Goal: Task Accomplishment & Management: Manage account settings

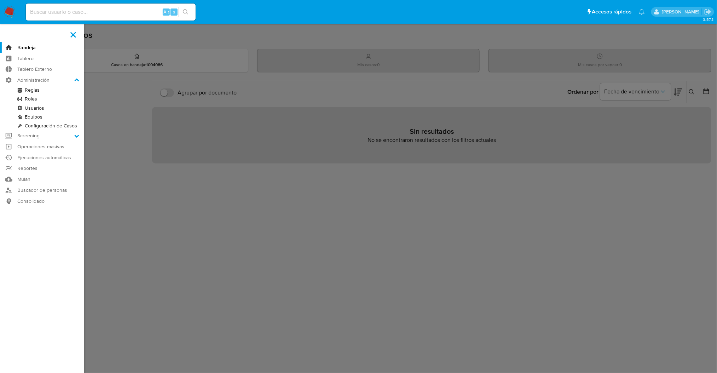
click at [29, 89] on link "Reglas" at bounding box center [42, 90] width 84 height 9
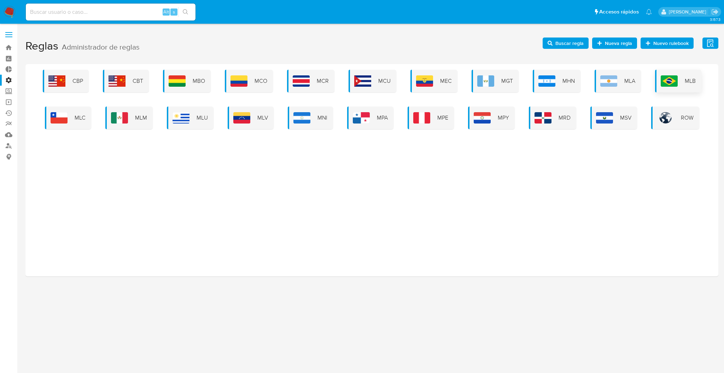
click at [685, 83] on span "MLB" at bounding box center [690, 81] width 11 height 8
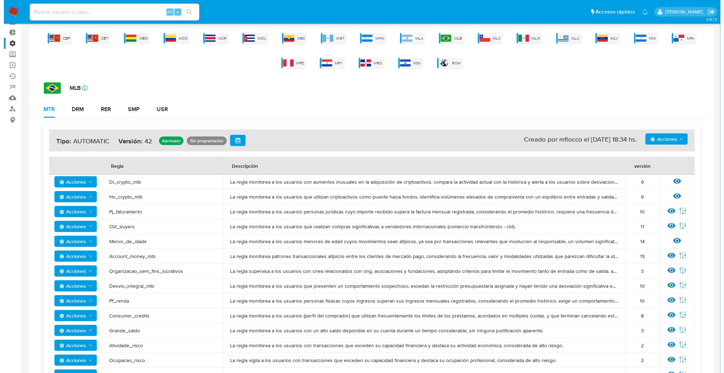
scroll to position [47, 0]
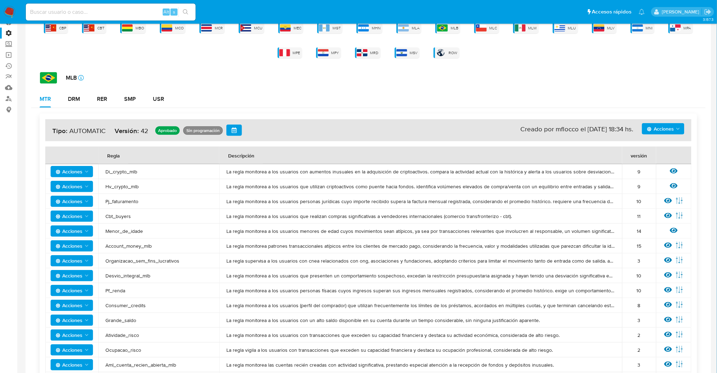
click at [672, 205] on td "Ver regla Editar parámetros" at bounding box center [673, 201] width 35 height 15
click at [679, 198] on icon at bounding box center [679, 201] width 8 height 8
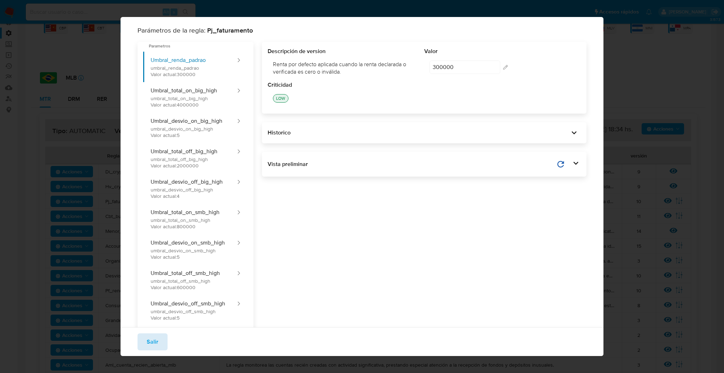
click at [147, 343] on span "Salir" at bounding box center [153, 342] width 12 height 16
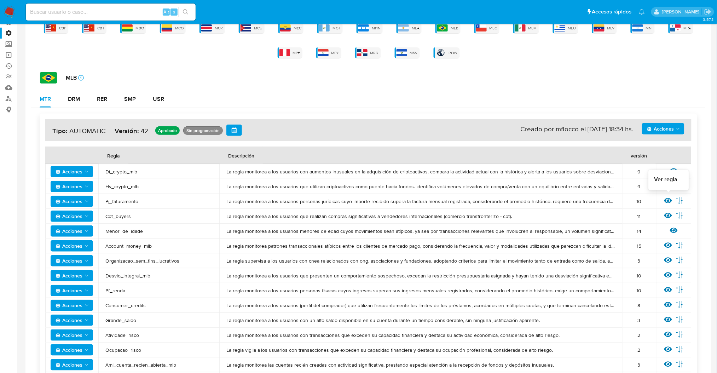
click at [665, 198] on icon at bounding box center [668, 201] width 8 height 8
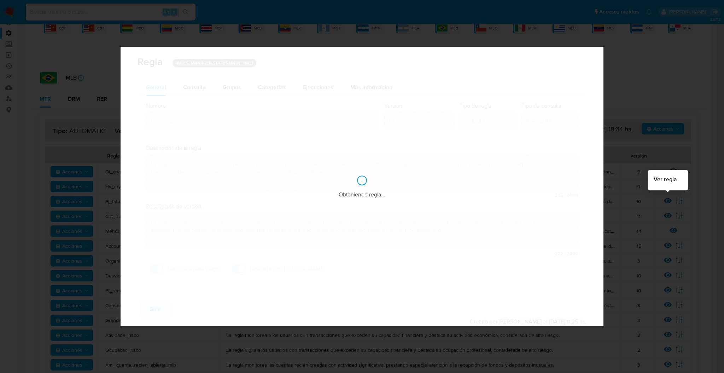
checkbox input "true"
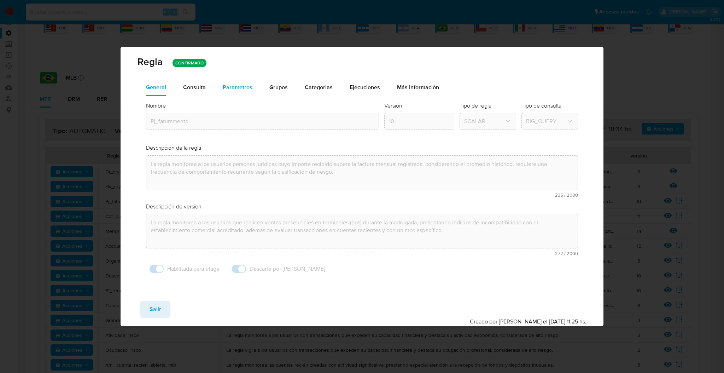
click at [226, 91] on span "Parametros" at bounding box center [238, 87] width 30 height 8
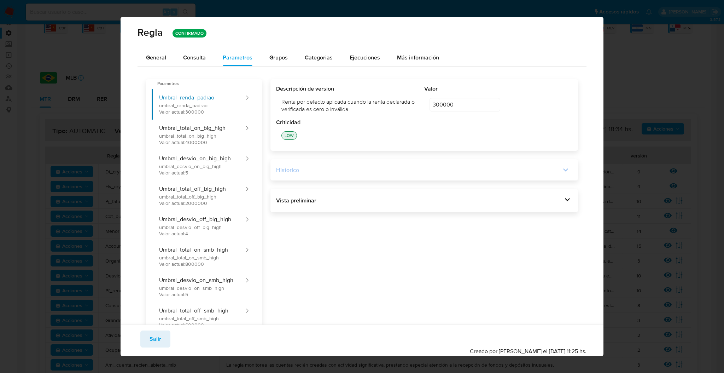
click at [420, 168] on div "Historico" at bounding box center [418, 170] width 285 height 8
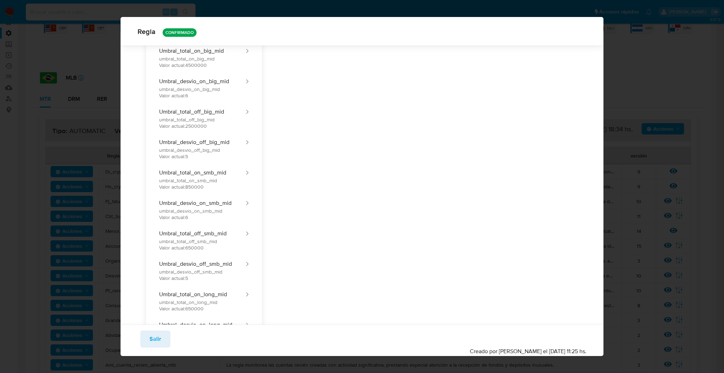
scroll to position [562, 0]
click at [220, 175] on button "Umbral_total_on_smb_mid umbral_total_on_smb_mid Valor actual: 850000" at bounding box center [198, 177] width 93 height 30
type input "850000"
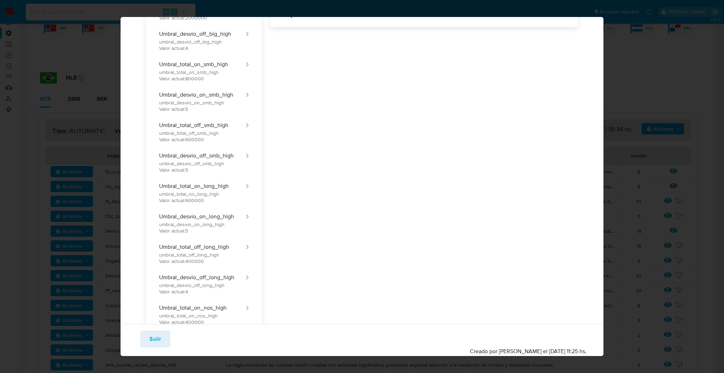
scroll to position [0, 0]
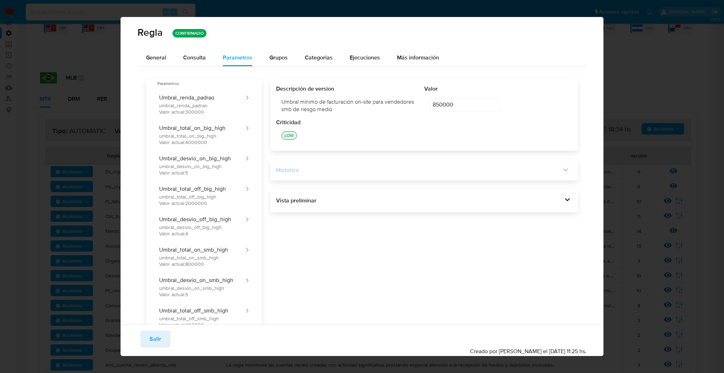
click at [499, 165] on div "Historico" at bounding box center [424, 170] width 296 height 10
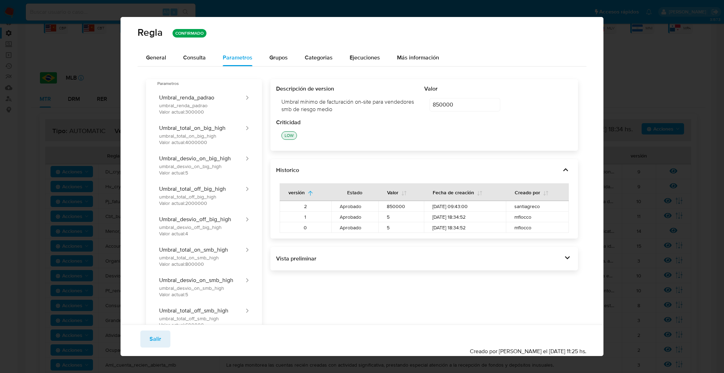
click at [419, 99] on div "Umbral mínimo de facturación on-site para vendedores smb de riesgo medio" at bounding box center [350, 106] width 148 height 26
click at [152, 63] on div "General" at bounding box center [156, 57] width 20 height 17
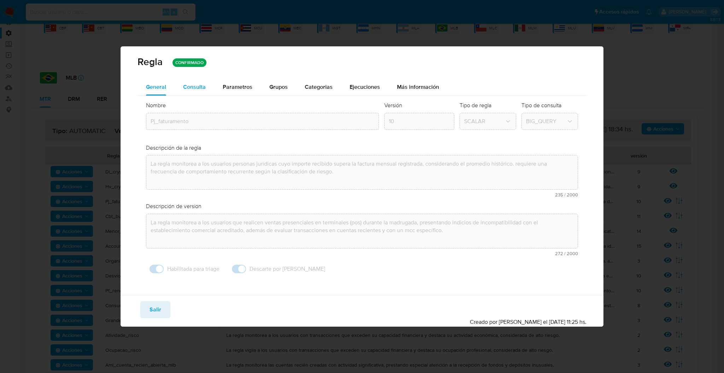
click at [180, 83] on button "Consulta" at bounding box center [195, 86] width 40 height 17
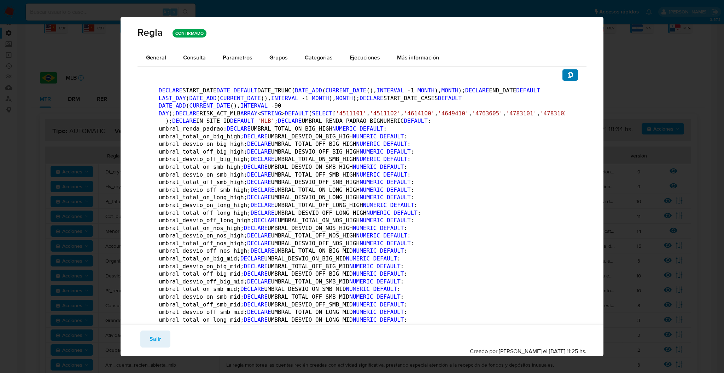
click at [567, 74] on icon "button" at bounding box center [570, 75] width 6 height 6
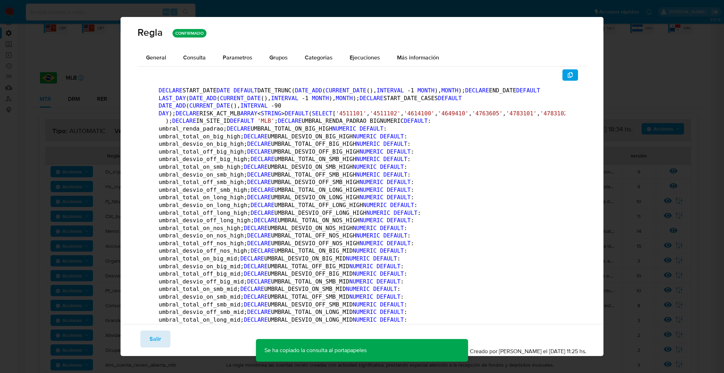
click at [150, 340] on span "Salir" at bounding box center [156, 339] width 12 height 16
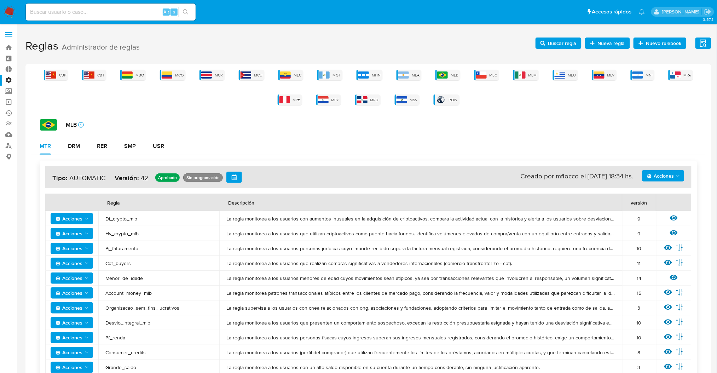
click at [556, 44] on span "Buscar regla" at bounding box center [562, 42] width 28 height 11
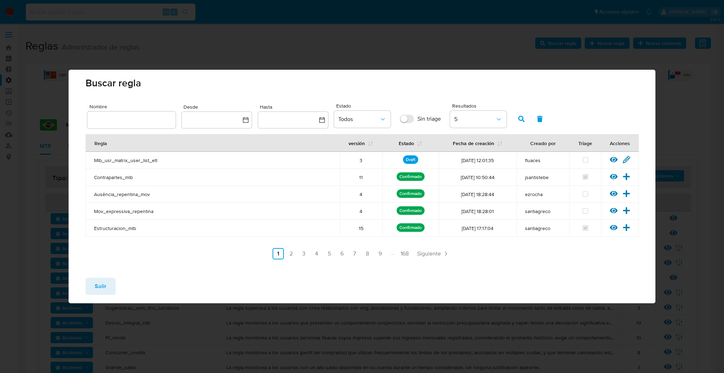
click at [131, 108] on span "Nombre" at bounding box center [133, 106] width 88 height 5
click at [131, 115] on input "text" at bounding box center [131, 119] width 88 height 9
type input "pj_fatu"
click at [522, 113] on span "button" at bounding box center [521, 119] width 6 height 12
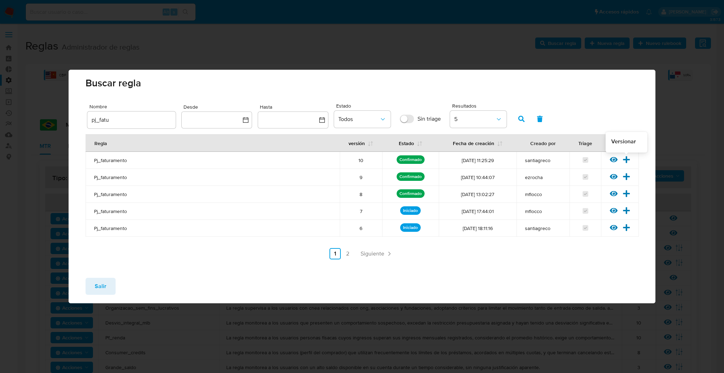
click at [626, 161] on icon at bounding box center [626, 159] width 7 height 7
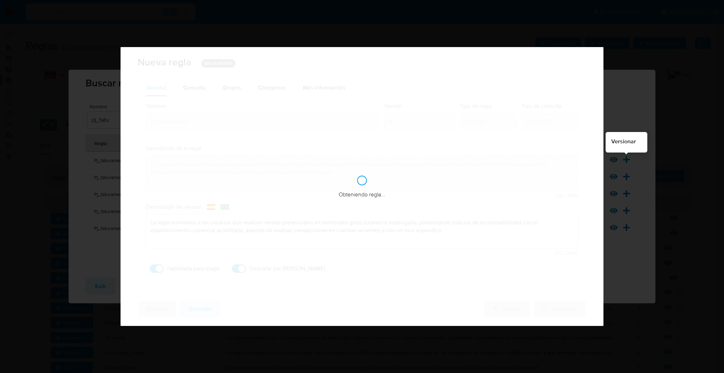
checkbox input "true"
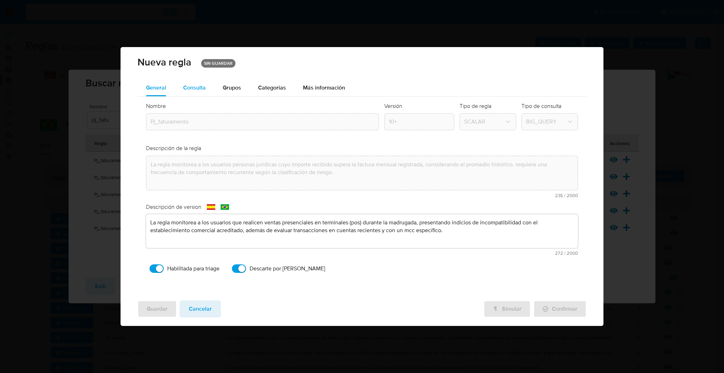
click at [199, 93] on div "Consulta" at bounding box center [194, 87] width 23 height 17
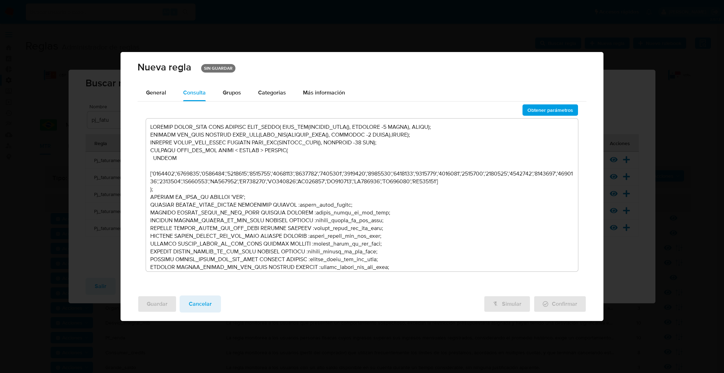
click at [293, 199] on textarea at bounding box center [362, 194] width 432 height 153
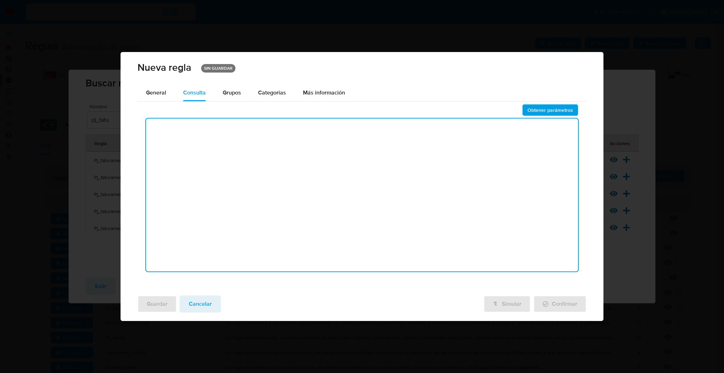
type textarea "LOREMIP DOLOR_SITA CONS ADIPISC ELIT_SEDDO( EIUS_TEM(INCIDID_UTLA(), ETDOLORE -…"
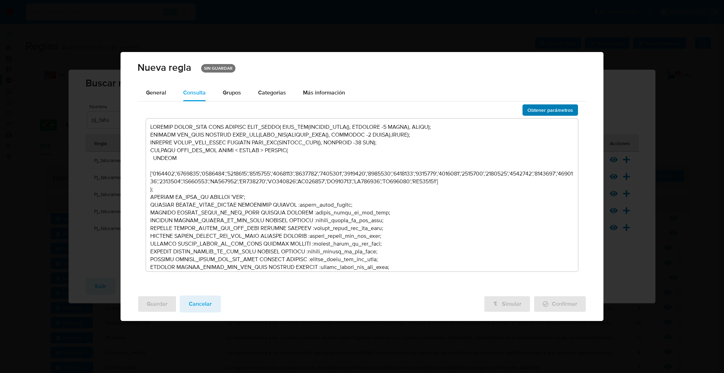
click at [554, 108] on span "Obtener parámetros" at bounding box center [550, 110] width 46 height 10
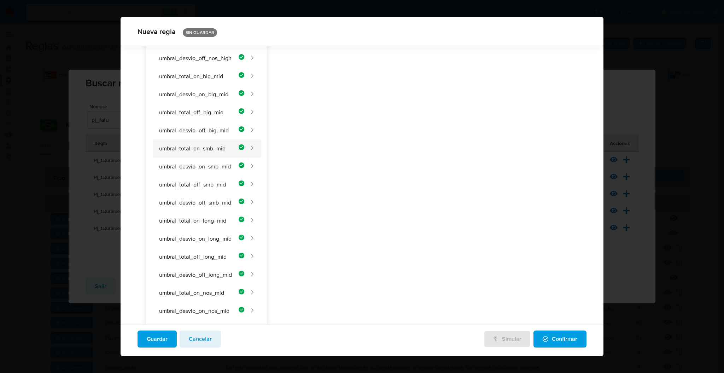
scroll to position [327, 0]
click at [230, 147] on button "umbral_total_on_smb_mid" at bounding box center [198, 147] width 93 height 18
type input "5"
type input "Umbral_total_on_smb_mid"
type textarea "Umbral mínimo de facturación on-site para vendedores smb de riesgo medio"
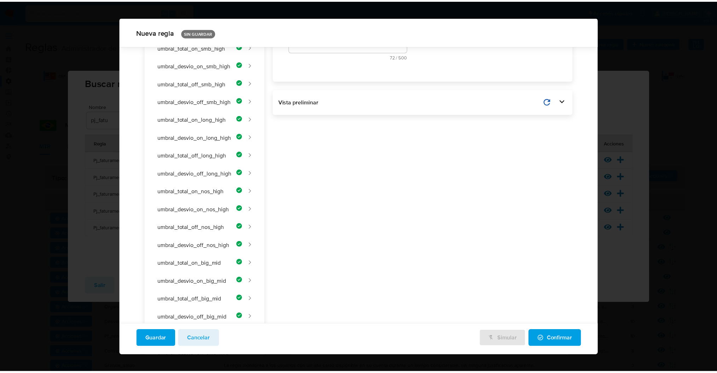
scroll to position [0, 0]
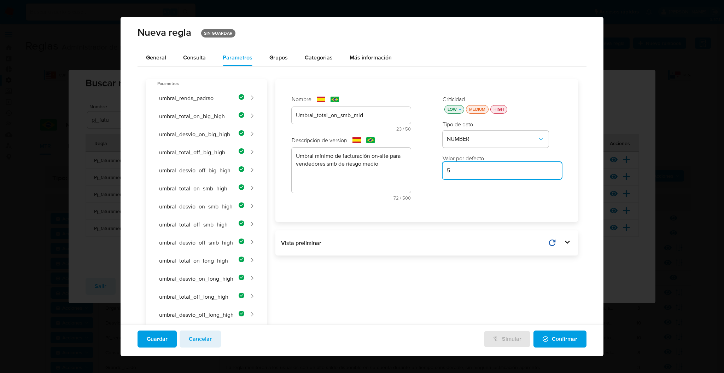
drag, startPoint x: 459, startPoint y: 172, endPoint x: 397, endPoint y: 163, distance: 62.5
click at [397, 163] on div "Nombre text-es Umbral_total_on_smb_mid 23 / 50 27 caracteres restantes text-pt …" at bounding box center [426, 150] width 291 height 131
type input "850000"
click at [160, 342] on span "Guardar" at bounding box center [157, 339] width 21 height 16
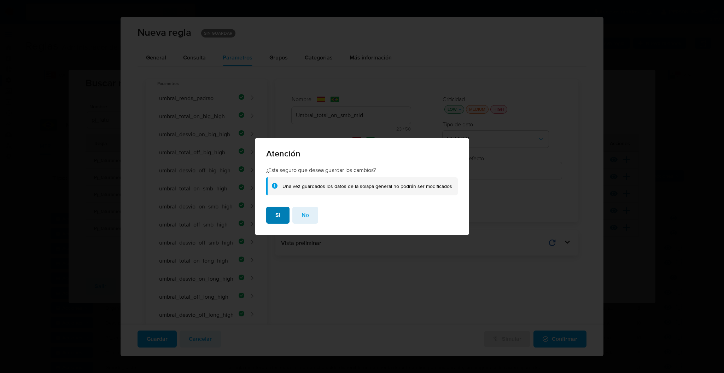
click at [276, 211] on span "Si" at bounding box center [277, 215] width 5 height 16
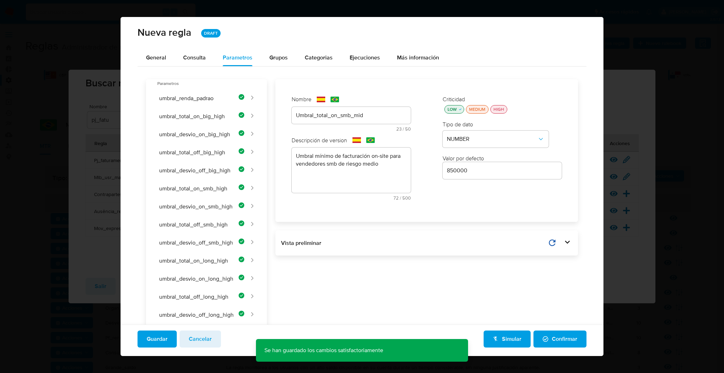
click at [555, 331] on span "Confirmar" at bounding box center [560, 339] width 35 height 16
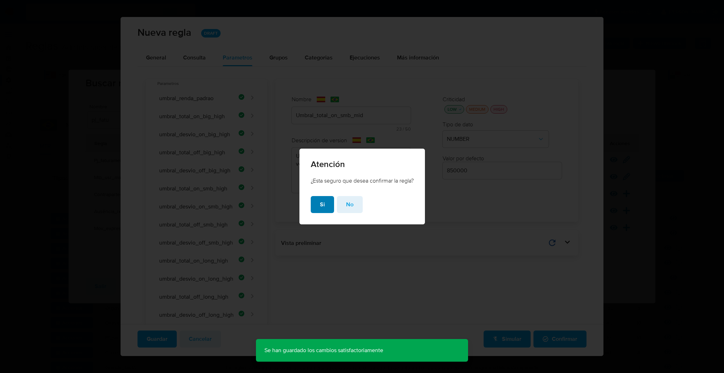
click at [323, 204] on span "Si" at bounding box center [322, 205] width 5 height 16
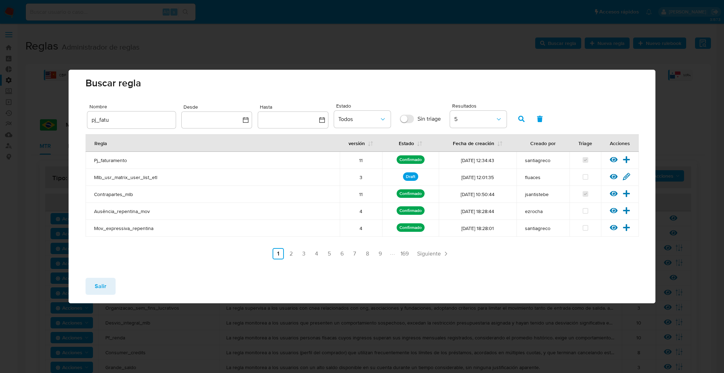
click at [91, 292] on button "Salir" at bounding box center [101, 286] width 30 height 17
